Goal: Task Accomplishment & Management: Manage account settings

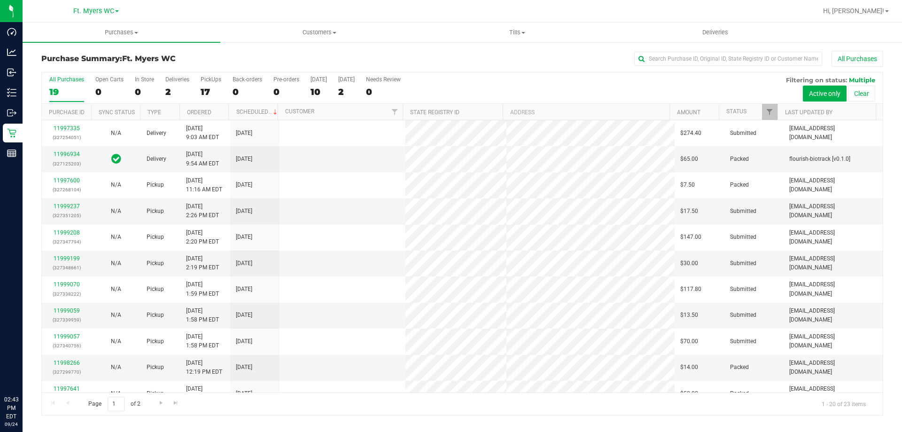
click at [790, 16] on div at bounding box center [492, 11] width 649 height 18
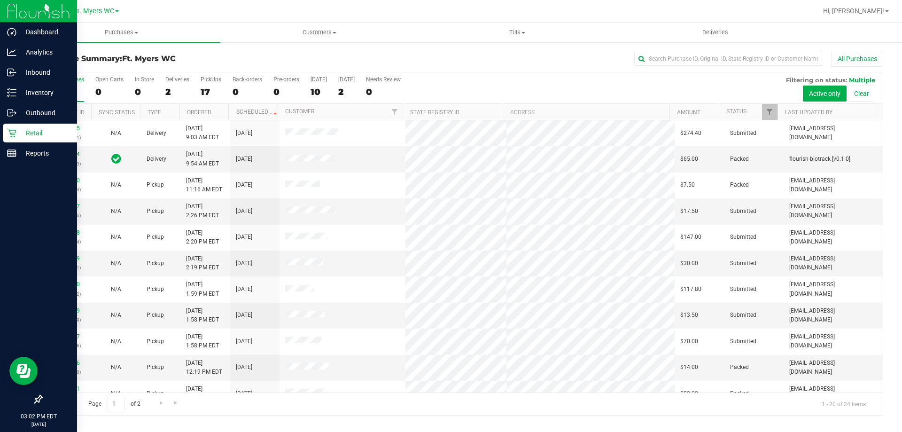
click at [34, 131] on p "Retail" at bounding box center [44, 132] width 56 height 11
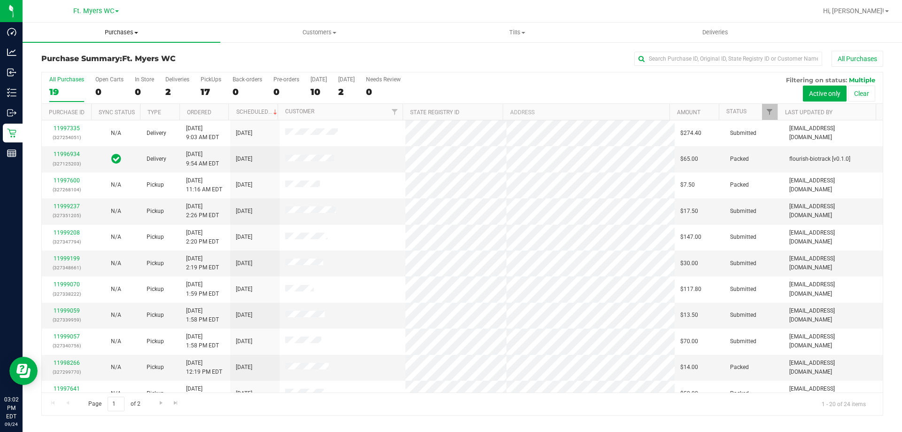
click at [145, 37] on uib-tab-heading "Purchases Summary of purchases Fulfillment All purchases" at bounding box center [122, 33] width 198 height 20
click at [132, 74] on li "All purchases" at bounding box center [122, 79] width 198 height 11
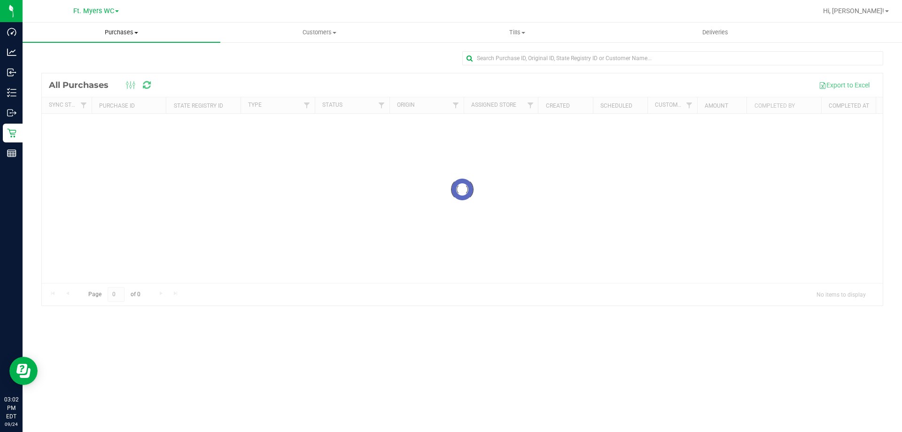
click at [131, 32] on span "Purchases" at bounding box center [122, 32] width 198 height 8
click at [91, 70] on li "Fulfillment" at bounding box center [122, 67] width 198 height 11
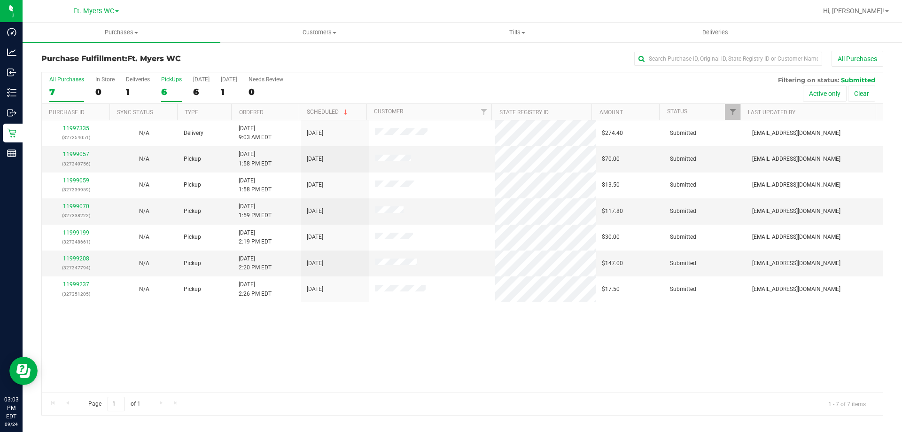
click at [170, 90] on div "6" at bounding box center [171, 91] width 21 height 11
click at [0, 0] on input "PickUps 6" at bounding box center [0, 0] width 0 height 0
click at [84, 258] on link "11999237" at bounding box center [76, 258] width 26 height 7
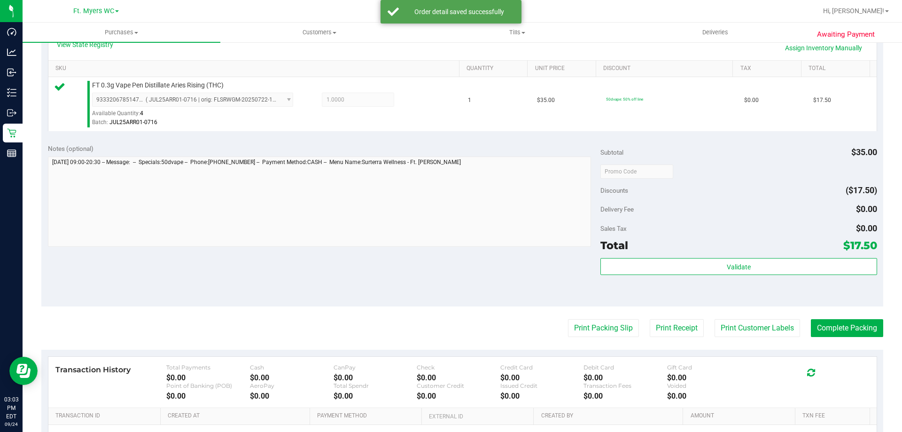
scroll to position [235, 0]
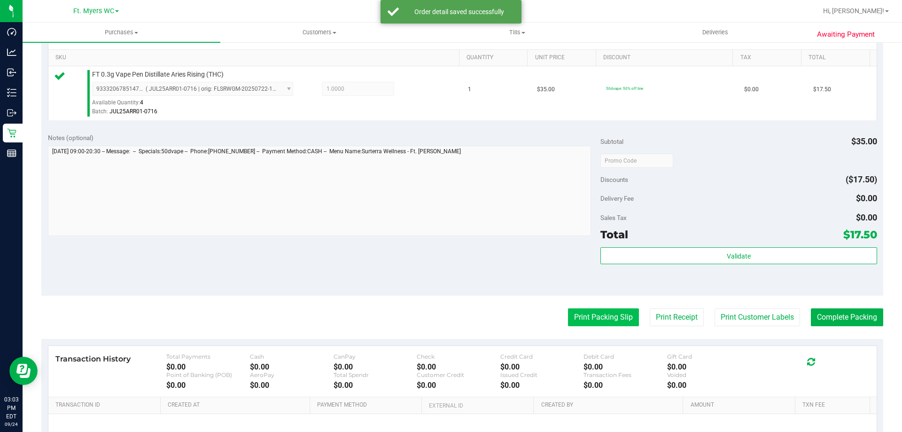
click at [608, 315] on button "Print Packing Slip" at bounding box center [603, 317] width 71 height 18
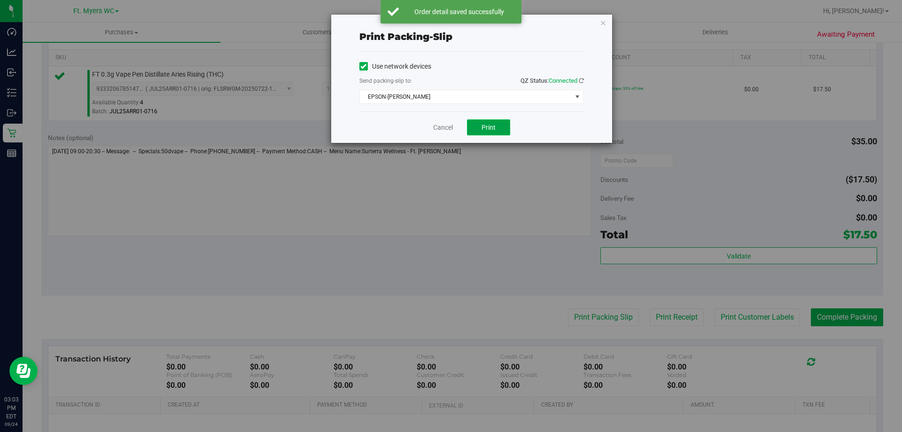
click at [489, 132] on button "Print" at bounding box center [488, 127] width 43 height 16
click at [602, 19] on icon "button" at bounding box center [603, 22] width 7 height 11
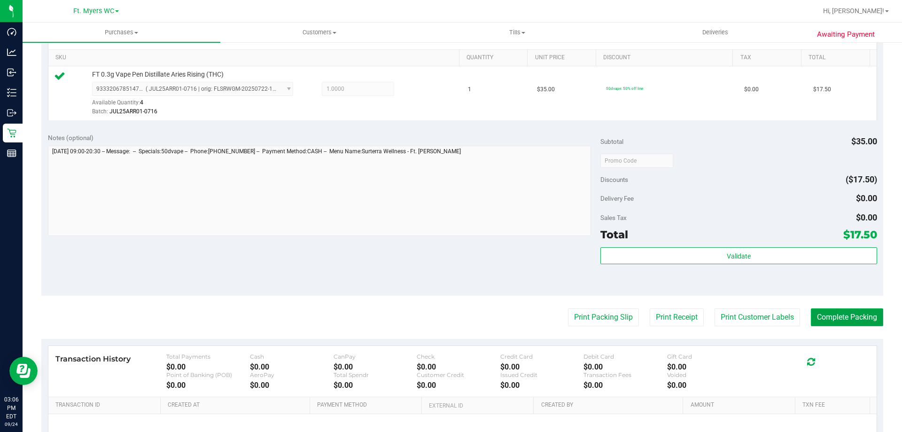
click at [829, 321] on button "Complete Packing" at bounding box center [847, 317] width 72 height 18
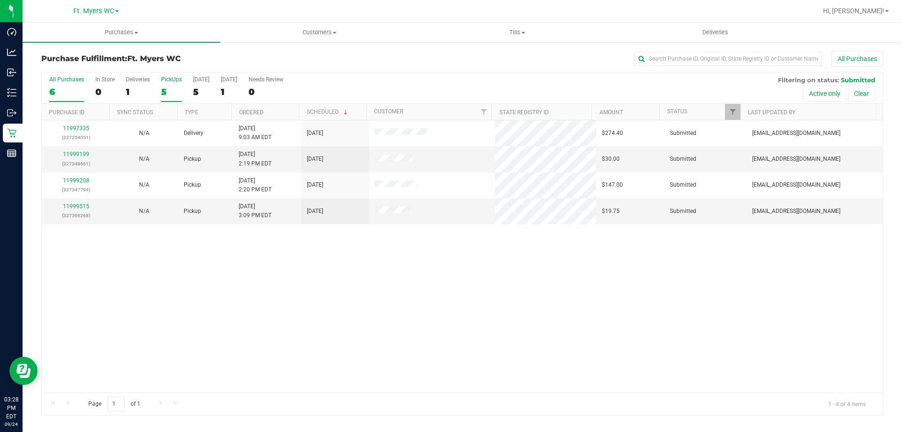
click at [170, 82] on div "PickUps" at bounding box center [171, 79] width 21 height 7
click at [0, 0] on input "PickUps 5" at bounding box center [0, 0] width 0 height 0
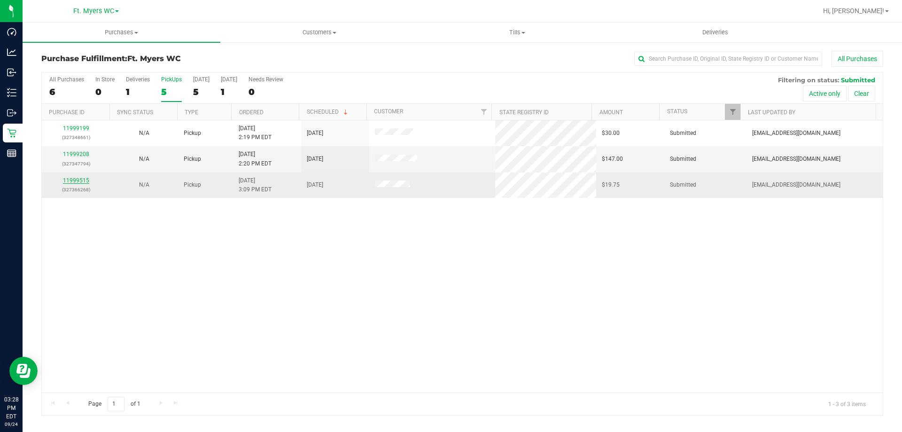
click at [73, 181] on link "11999515" at bounding box center [76, 180] width 26 height 7
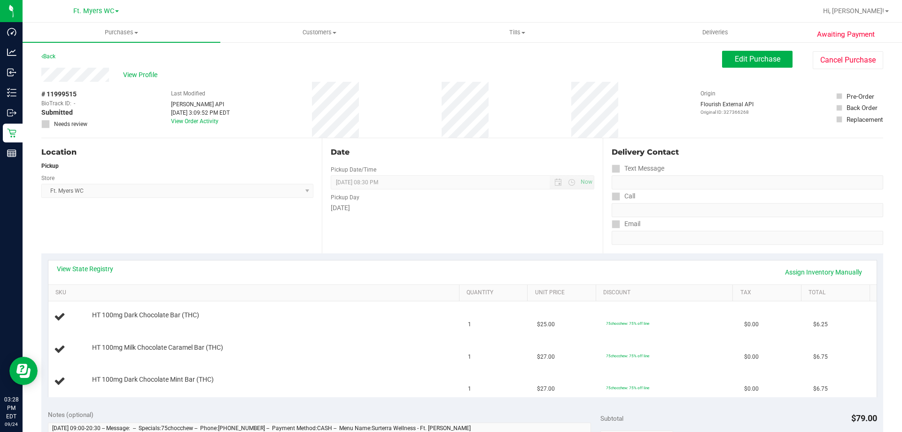
click at [157, 258] on div "View State Registry Assign Inventory Manually SKU Quantity Unit Price Discount …" at bounding box center [462, 328] width 842 height 150
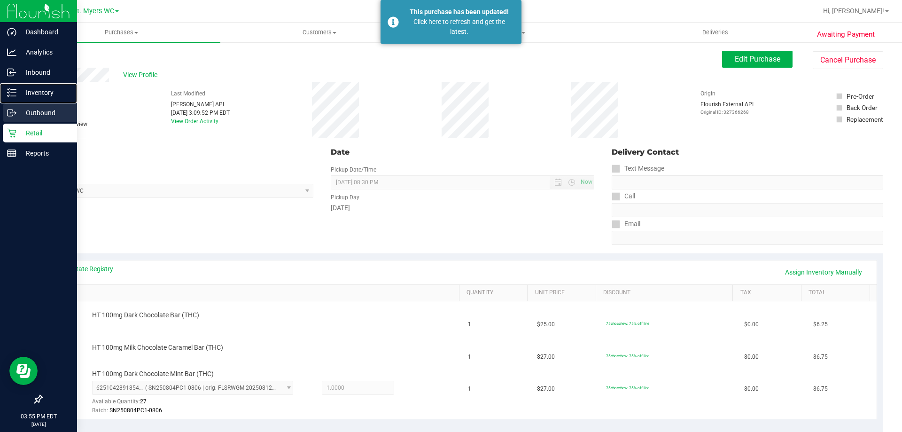
drag, startPoint x: 9, startPoint y: 93, endPoint x: 22, endPoint y: 104, distance: 17.6
click at [9, 92] on icon at bounding box center [9, 92] width 2 height 1
click at [27, 111] on p "Outbound" at bounding box center [44, 112] width 56 height 11
click at [29, 124] on div "Retail" at bounding box center [40, 133] width 74 height 19
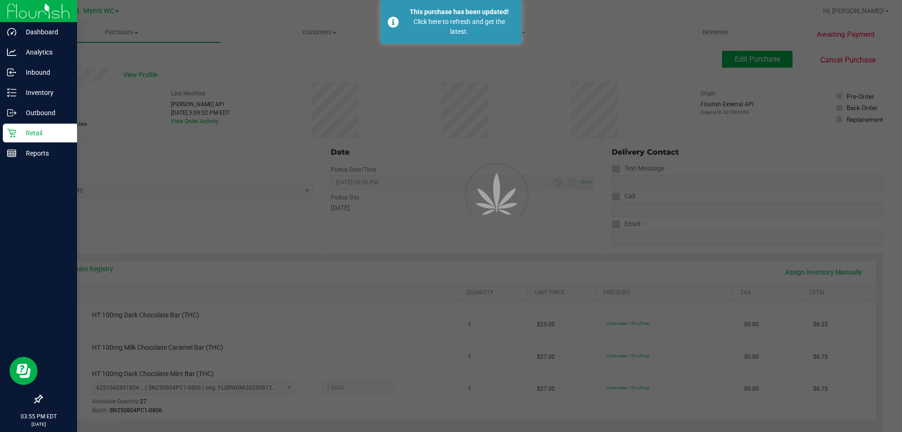
click at [30, 129] on p "Retail" at bounding box center [44, 132] width 56 height 11
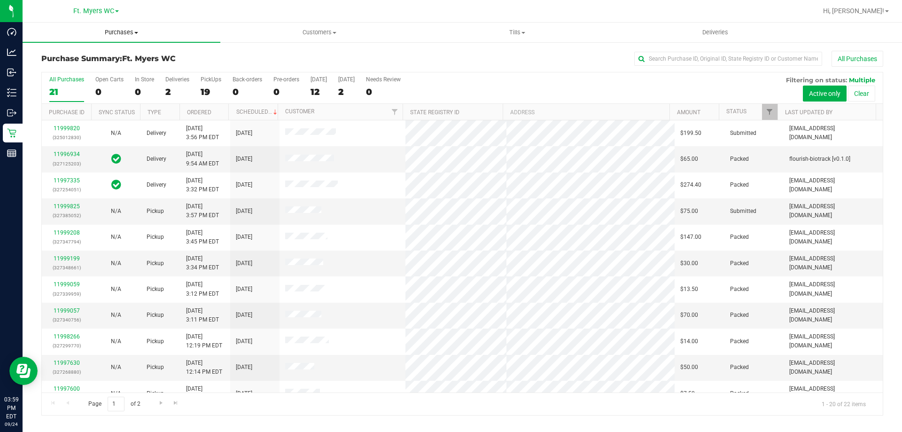
click at [123, 33] on span "Purchases" at bounding box center [122, 32] width 198 height 8
click at [108, 64] on li "Fulfillment" at bounding box center [122, 67] width 198 height 11
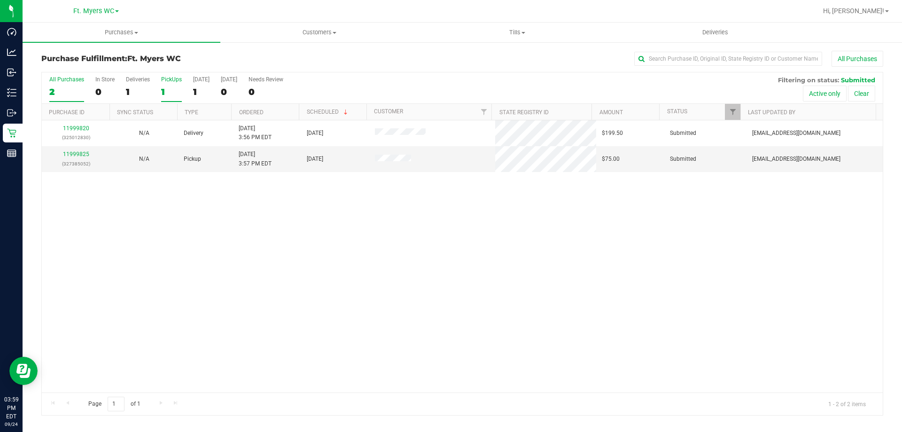
click at [174, 80] on div "PickUps" at bounding box center [171, 79] width 21 height 7
click at [0, 0] on input "PickUps 1" at bounding box center [0, 0] width 0 height 0
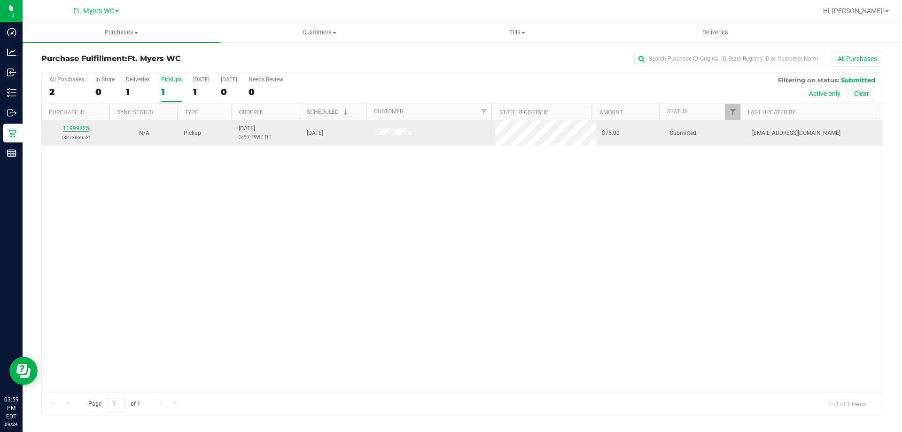
click at [84, 127] on link "11999825" at bounding box center [76, 128] width 26 height 7
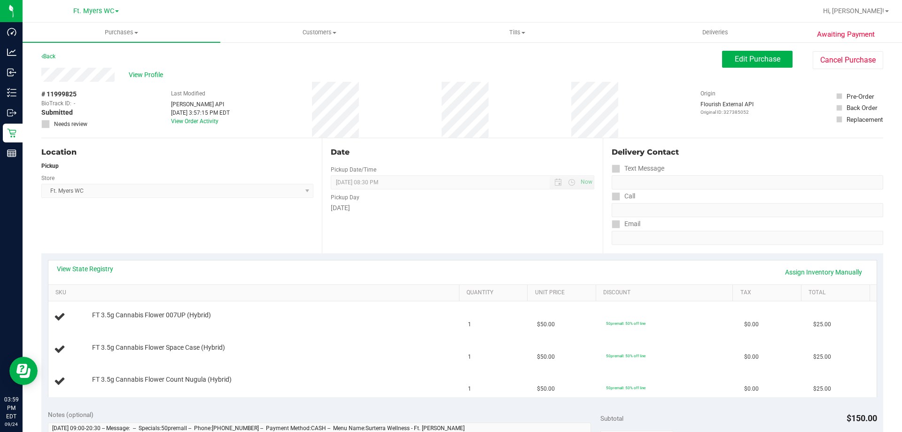
click at [203, 280] on div "View State Registry Assign Inventory Manually" at bounding box center [462, 272] width 828 height 24
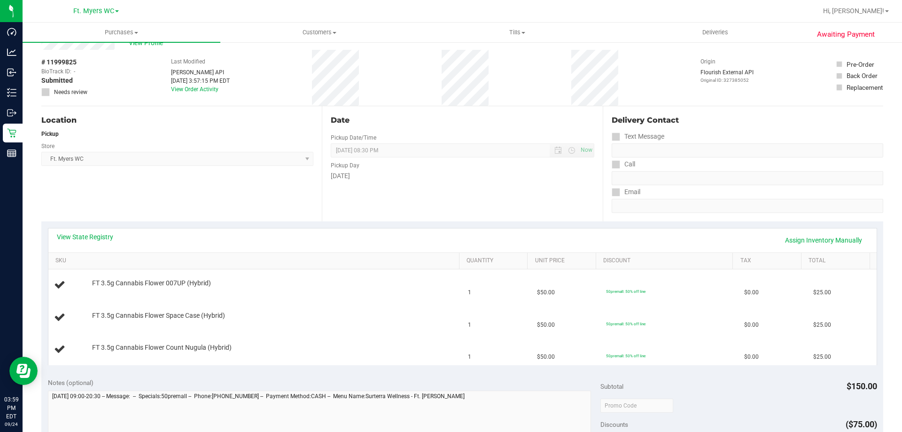
scroll to position [47, 0]
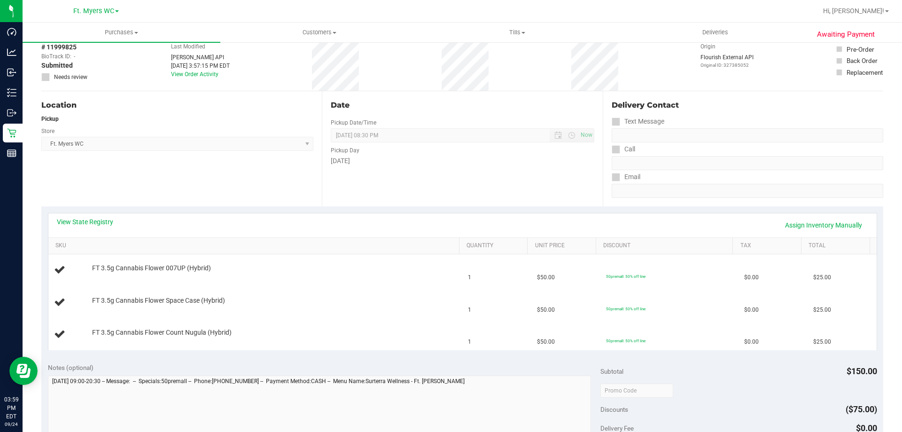
click at [236, 238] on th "SKU" at bounding box center [253, 246] width 410 height 17
click at [248, 218] on div "View State Registry Assign Inventory Manually" at bounding box center [462, 225] width 811 height 16
click at [252, 219] on div "View State Registry Assign Inventory Manually" at bounding box center [462, 225] width 811 height 16
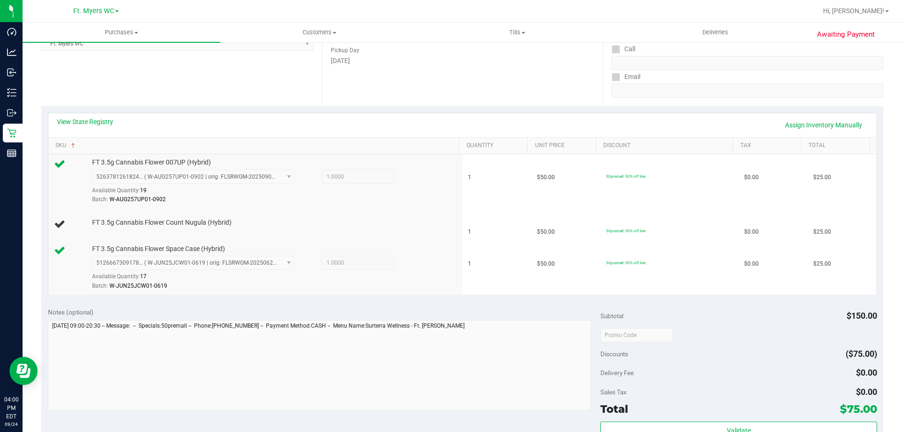
scroll to position [0, 0]
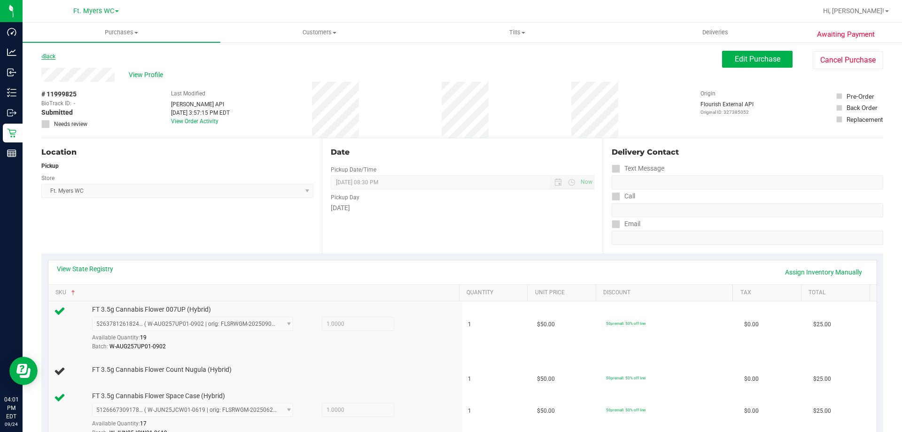
click at [51, 56] on link "Back" at bounding box center [48, 56] width 14 height 7
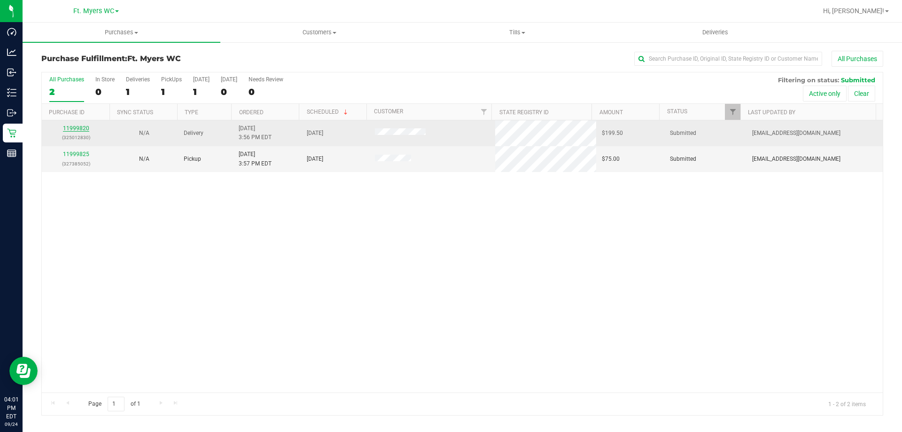
click at [84, 130] on link "11999820" at bounding box center [76, 128] width 26 height 7
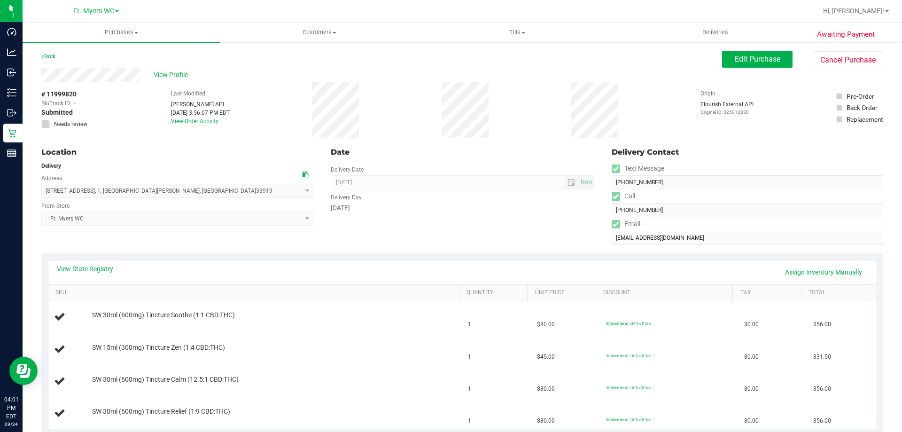
click at [146, 267] on div "View State Registry Assign Inventory Manually" at bounding box center [462, 272] width 811 height 16
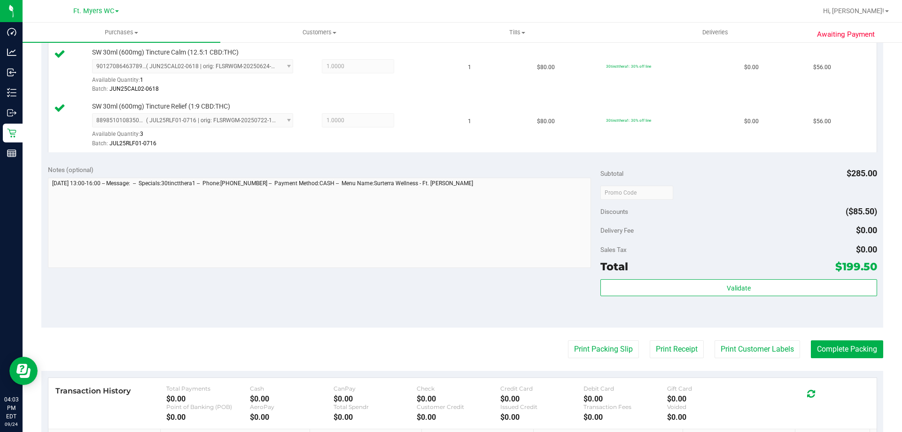
scroll to position [423, 0]
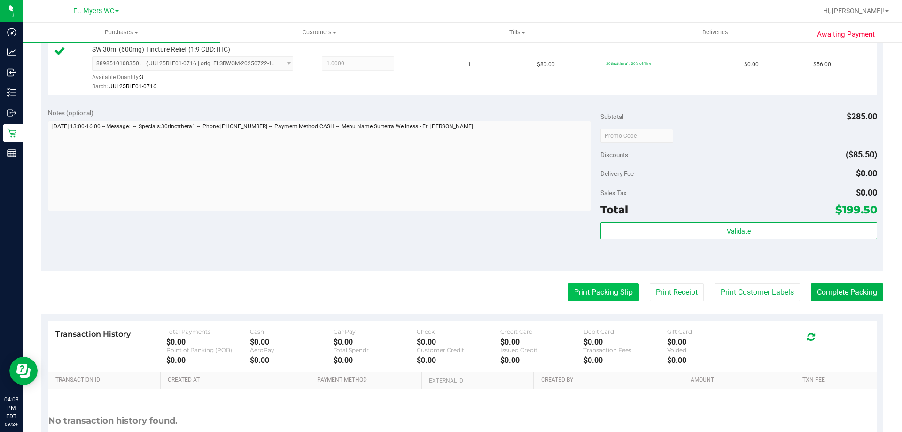
click at [588, 300] on button "Print Packing Slip" at bounding box center [603, 292] width 71 height 18
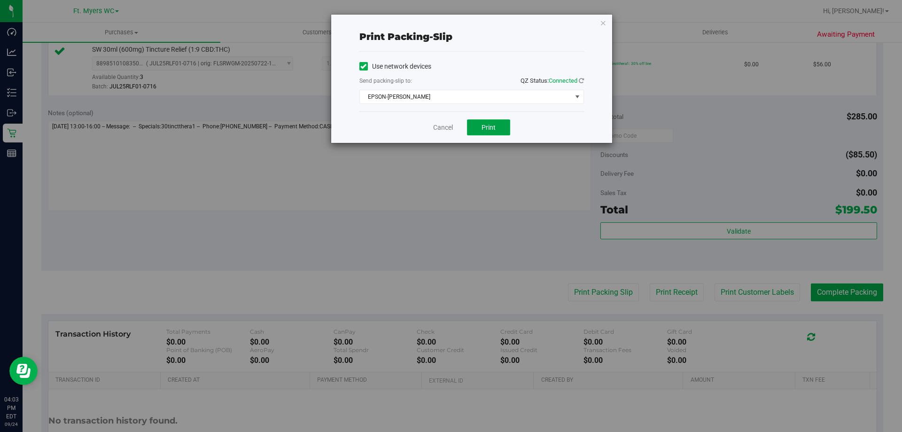
click at [501, 123] on button "Print" at bounding box center [488, 127] width 43 height 16
click at [602, 19] on icon "button" at bounding box center [603, 22] width 7 height 11
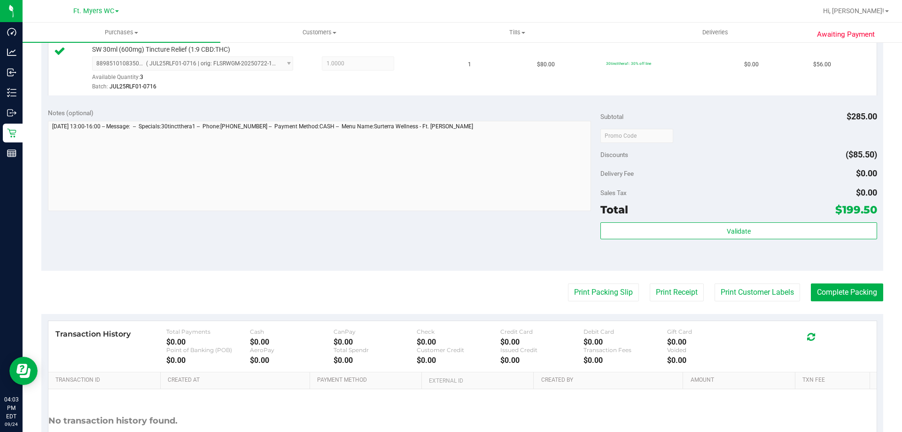
click at [487, 234] on div "Notes (optional) Subtotal $285.00 Discounts ($85.50) Delivery Fee $0.00 Sales T…" at bounding box center [462, 185] width 842 height 169
click at [831, 292] on button "Complete Packing" at bounding box center [847, 292] width 72 height 18
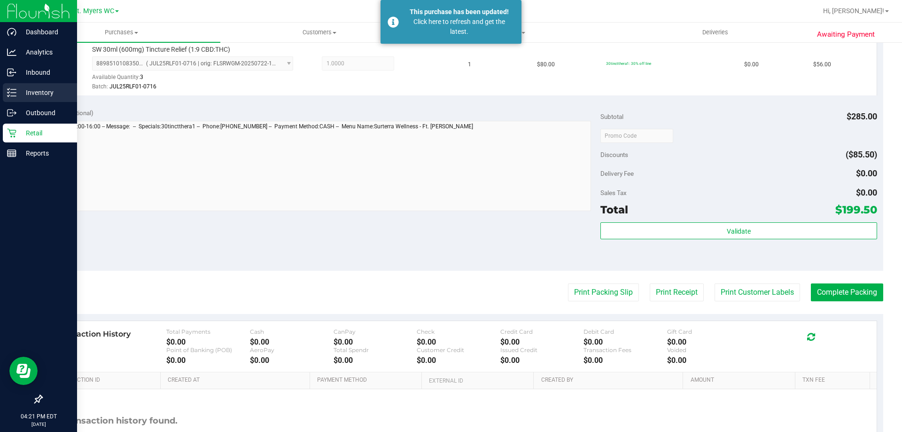
click at [68, 100] on div "Inventory" at bounding box center [40, 92] width 74 height 19
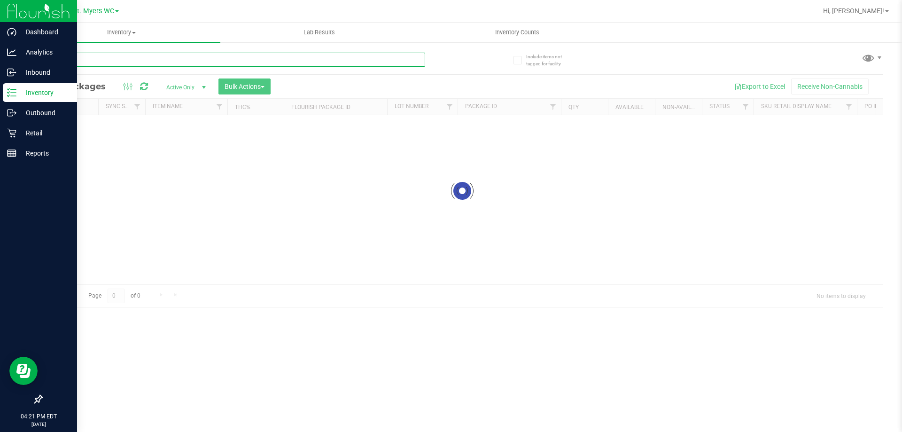
click at [125, 57] on input "text" at bounding box center [233, 60] width 384 height 14
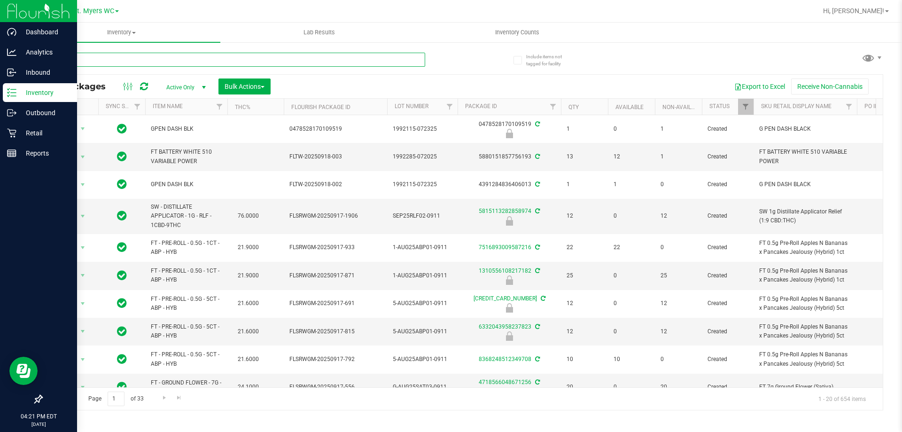
type input "rich"
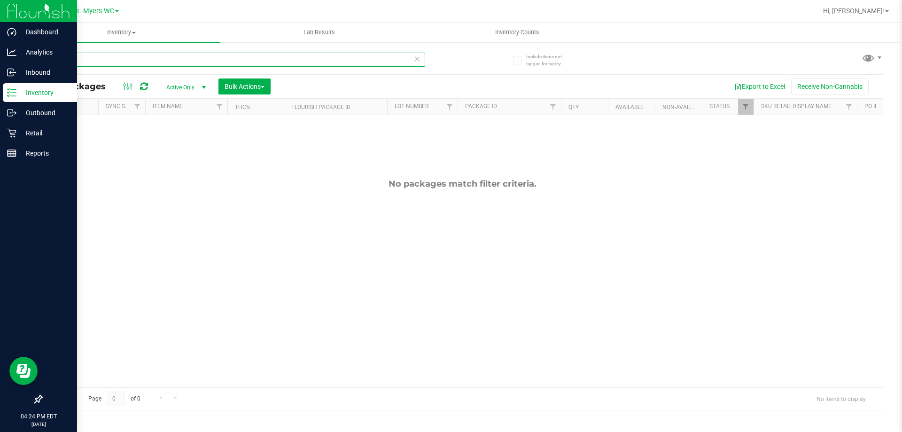
click at [105, 57] on input "rich" at bounding box center [233, 60] width 384 height 14
drag, startPoint x: 94, startPoint y: 60, endPoint x: 0, endPoint y: 71, distance: 94.6
click at [0, 71] on div "Dashboard Analytics Inbound Inventory Outbound Retail Reports 04:24 PM EDT [DAT…" at bounding box center [451, 216] width 902 height 432
